Goal: Information Seeking & Learning: Learn about a topic

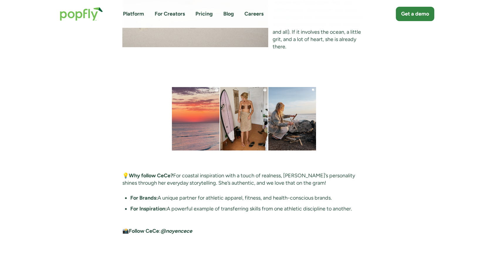
scroll to position [1152, 0]
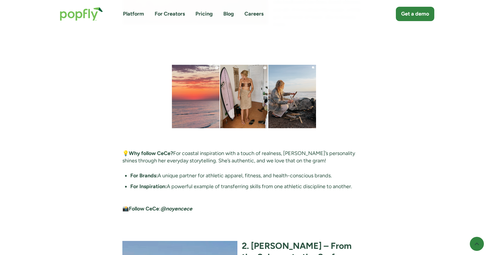
click at [176, 206] on em "@noyencece" at bounding box center [177, 209] width 32 height 6
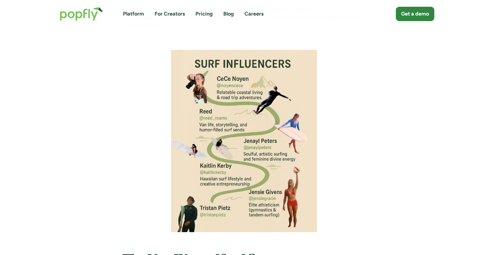
scroll to position [0, 0]
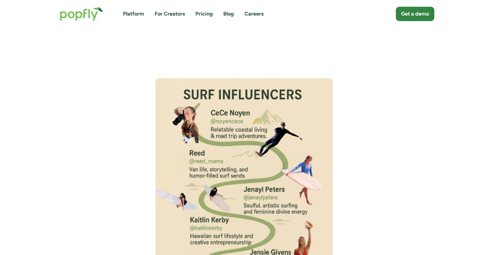
click at [204, 14] on link "Pricing" at bounding box center [203, 13] width 17 height 7
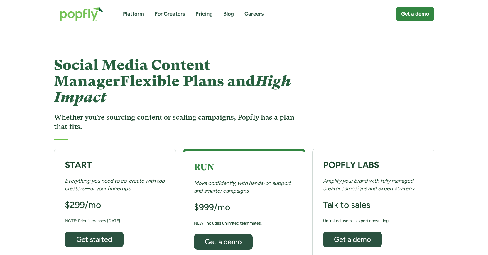
click at [136, 14] on link "Platform" at bounding box center [133, 13] width 21 height 7
